Goal: Transaction & Acquisition: Book appointment/travel/reservation

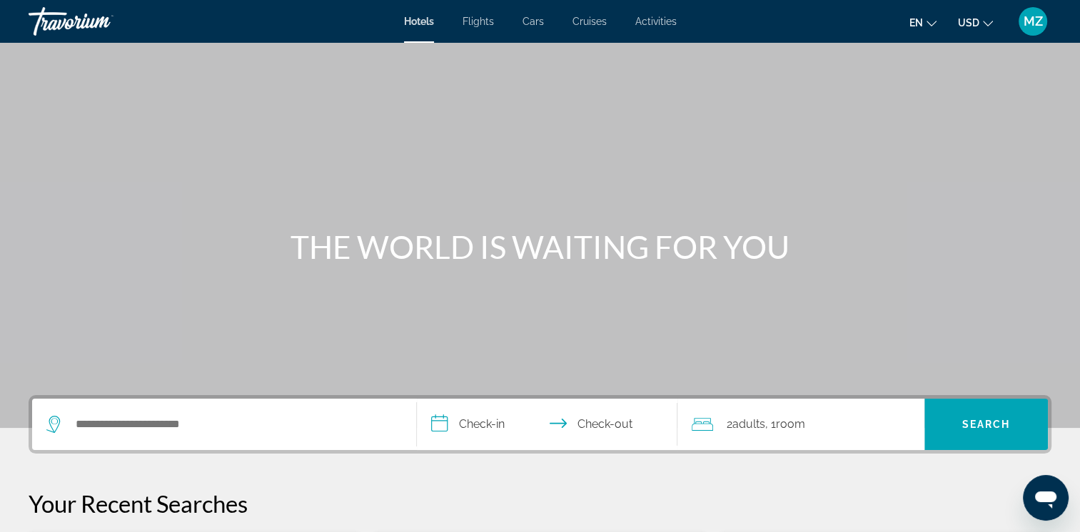
click at [998, 19] on ul "en English Español Français Italiano Português русский USD USD ($) MXN (Mex$) C…" at bounding box center [961, 21] width 105 height 23
click at [988, 21] on icon "Change currency" at bounding box center [988, 24] width 10 height 10
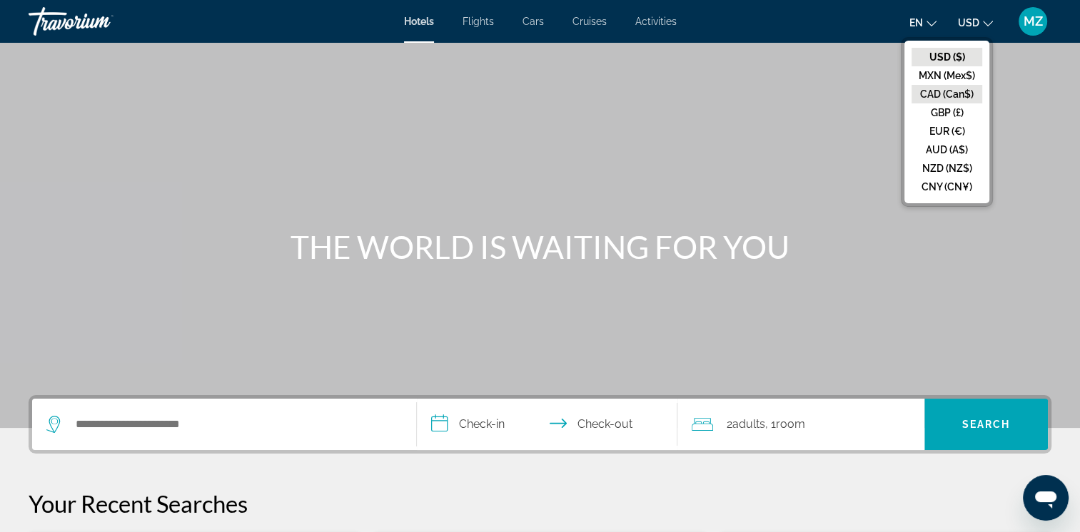
click at [952, 95] on button "CAD (Can$)" at bounding box center [946, 94] width 71 height 19
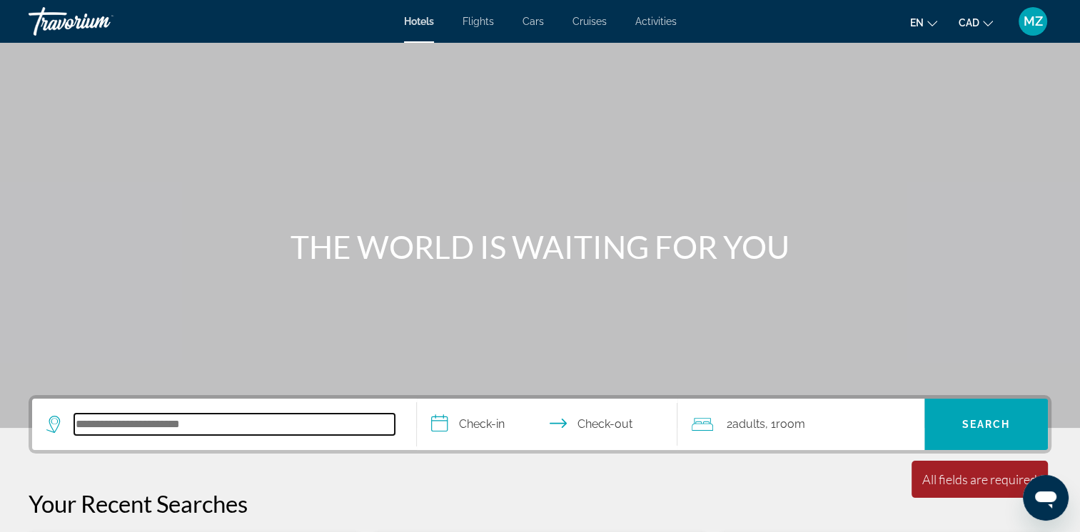
click at [127, 428] on input "Search hotel destination" at bounding box center [234, 424] width 320 height 21
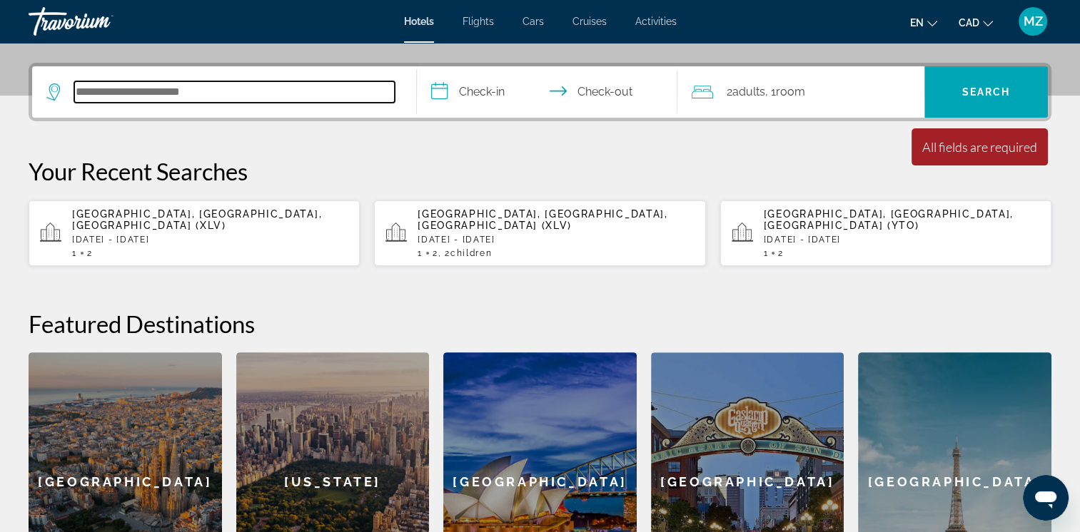
scroll to position [348, 0]
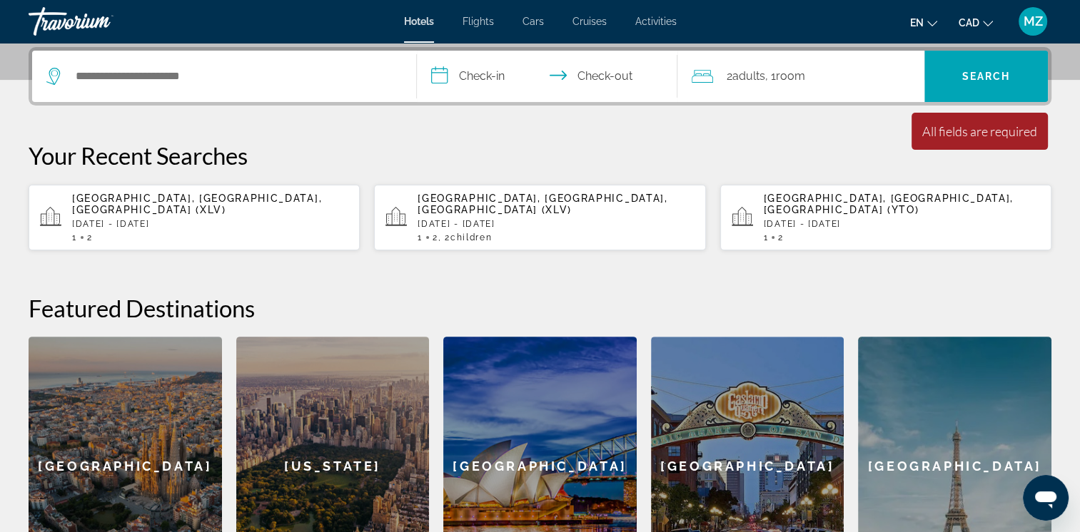
click at [212, 219] on p "[DATE] - [DATE]" at bounding box center [210, 224] width 276 height 10
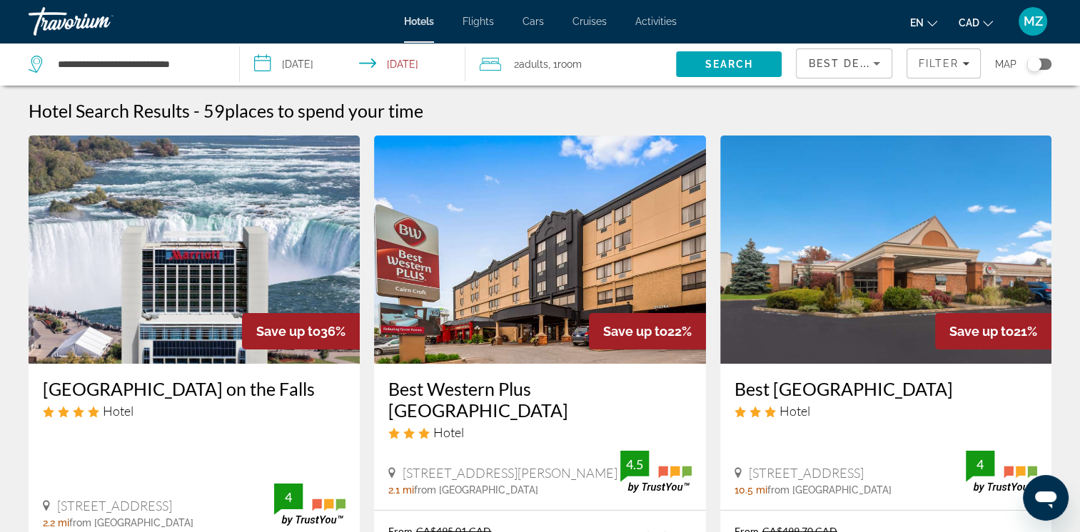
click at [849, 77] on div "Best Deals" at bounding box center [844, 69] width 72 height 40
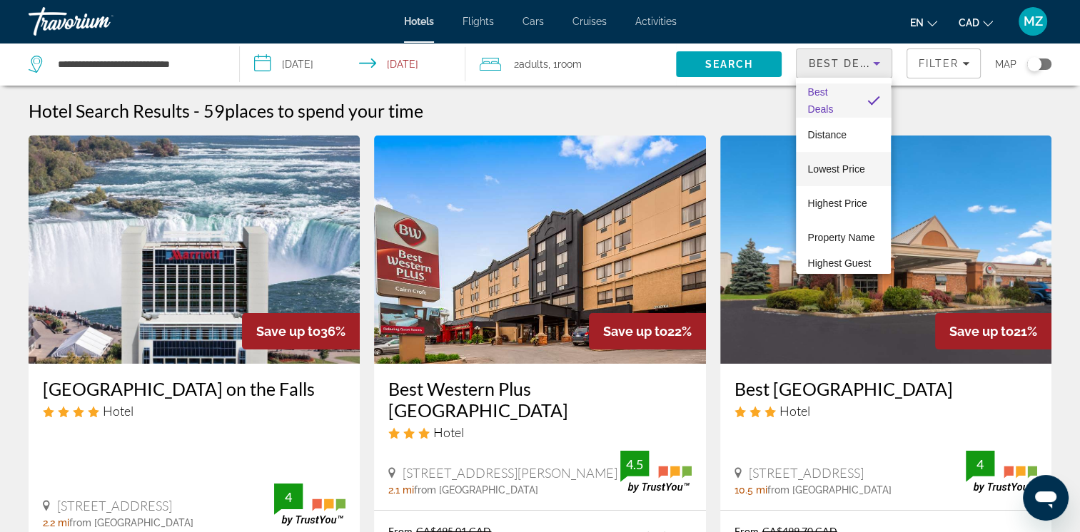
click at [836, 171] on span "Lowest Price" at bounding box center [835, 168] width 57 height 11
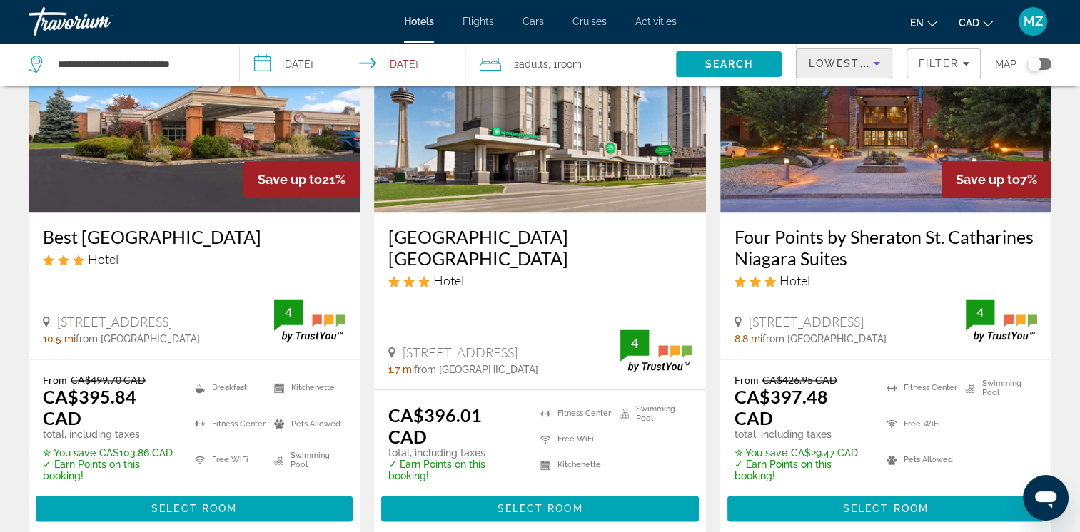
scroll to position [1599, 0]
